Goal: Task Accomplishment & Management: Manage account settings

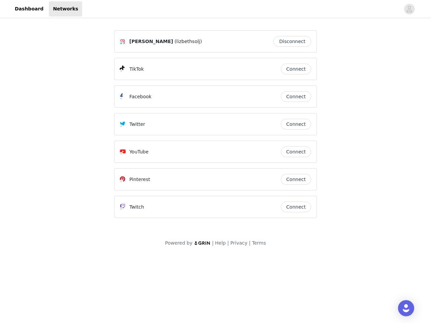
click at [216, 127] on div "Twitter" at bounding box center [200, 124] width 161 height 8
click at [216, 9] on div at bounding box center [241, 8] width 318 height 15
click at [410, 9] on icon "avatar" at bounding box center [409, 9] width 6 height 11
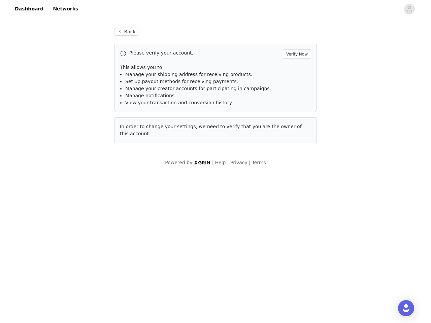
click at [296, 69] on p "This allows you to:" at bounding box center [215, 67] width 191 height 7
click at [296, 97] on li "Manage notifications." at bounding box center [218, 95] width 186 height 7
click at [296, 124] on span "In order to change your settings, we need to verify that you are the owner of t…" at bounding box center [211, 130] width 182 height 12
click at [296, 152] on div "Back Please verify your account. Verify Now This allows you to: Manage your shi…" at bounding box center [215, 90] width 219 height 140
